Goal: Task Accomplishment & Management: Manage account settings

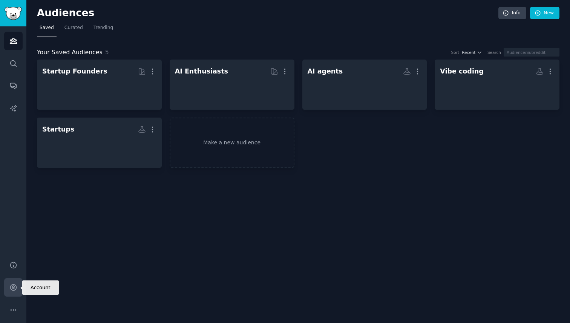
click at [15, 284] on icon "Sidebar" at bounding box center [13, 287] width 6 height 6
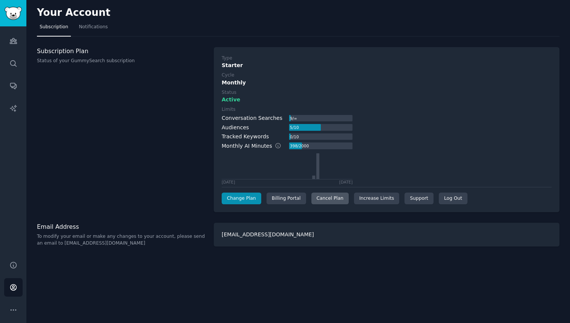
click at [335, 194] on div "Cancel Plan" at bounding box center [329, 199] width 37 height 12
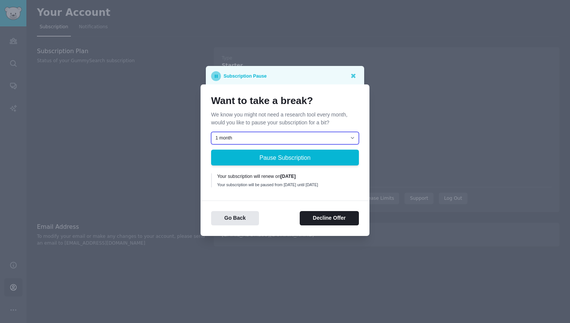
click at [301, 135] on select "1 month 2 months 3 months Choose a custom date to resume" at bounding box center [285, 138] width 148 height 13
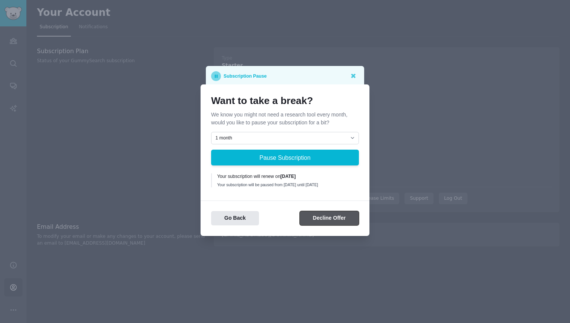
click at [332, 225] on button "Decline Offer" at bounding box center [328, 218] width 59 height 15
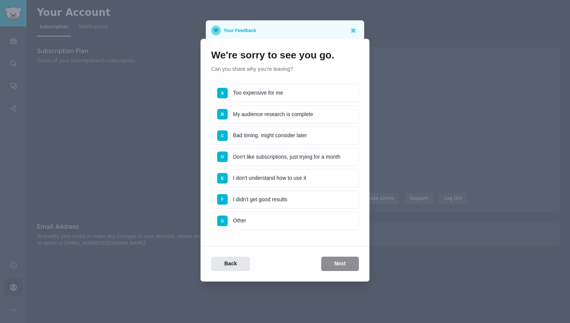
click at [275, 87] on li "A Too expensive for me" at bounding box center [285, 93] width 148 height 19
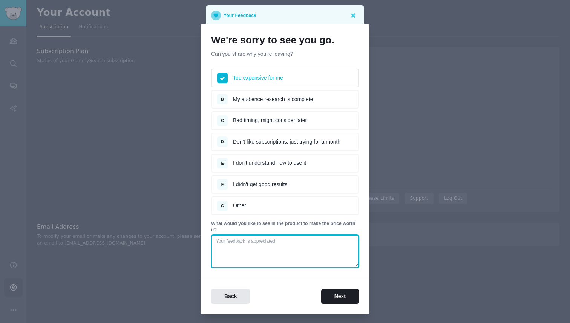
click at [309, 252] on textarea at bounding box center [285, 251] width 148 height 33
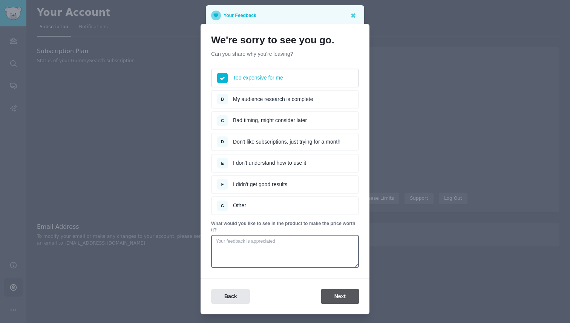
click at [340, 296] on button "Next" at bounding box center [340, 296] width 38 height 15
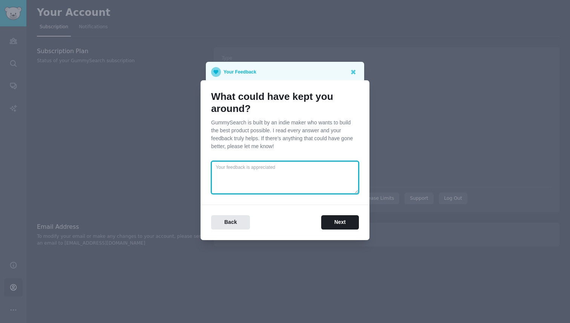
click at [292, 184] on textarea at bounding box center [285, 177] width 148 height 33
type textarea "a cheaper subscription"
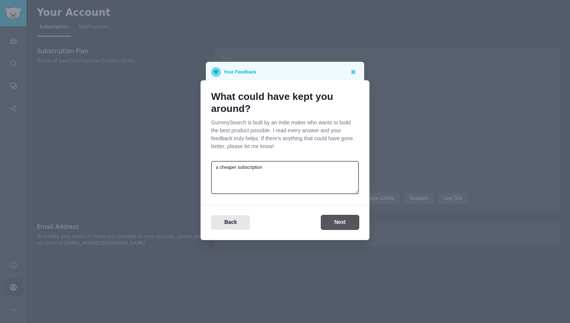
click at [338, 215] on button "Next" at bounding box center [340, 222] width 38 height 15
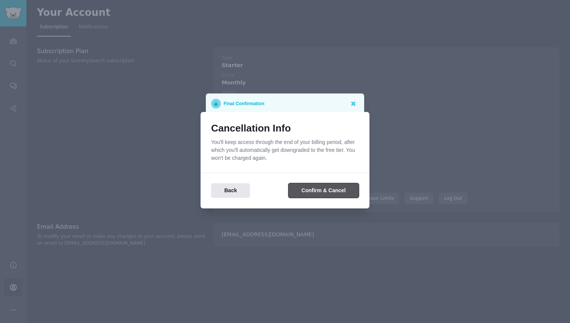
click at [325, 193] on button "Confirm & Cancel" at bounding box center [323, 190] width 70 height 15
